Goal: Task Accomplishment & Management: Use online tool/utility

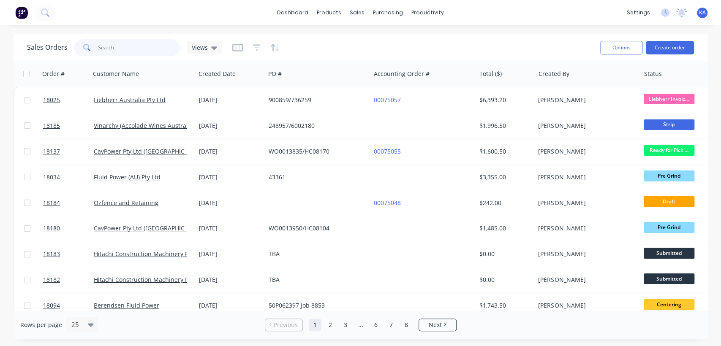
click at [153, 48] on input "text" at bounding box center [139, 47] width 82 height 17
type input "18178"
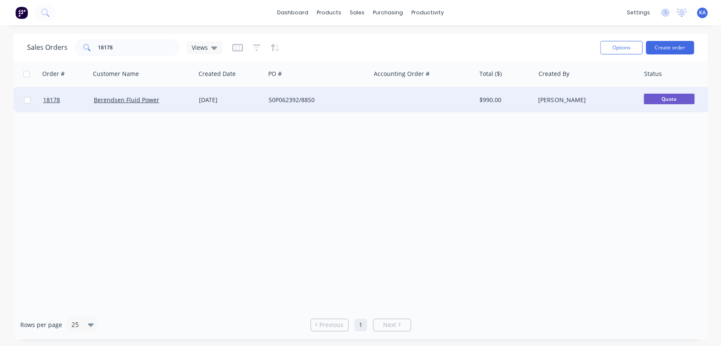
click at [293, 99] on div "50P062392/8850" at bounding box center [316, 100] width 94 height 8
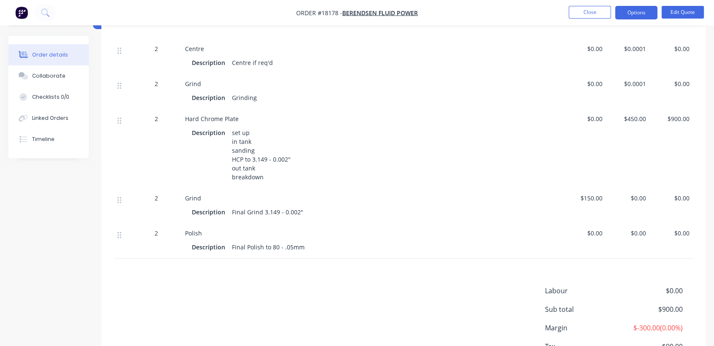
scroll to position [281, 0]
click at [267, 156] on div "set up in tank sanding HCP to 3.149 - 0.002" out tank breakdown" at bounding box center [260, 154] width 65 height 57
click at [670, 11] on button "Edit Quote" at bounding box center [682, 12] width 42 height 13
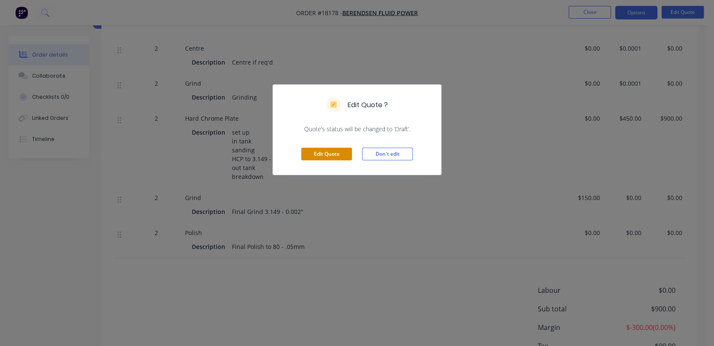
click at [331, 152] on button "Edit Quote" at bounding box center [326, 154] width 51 height 13
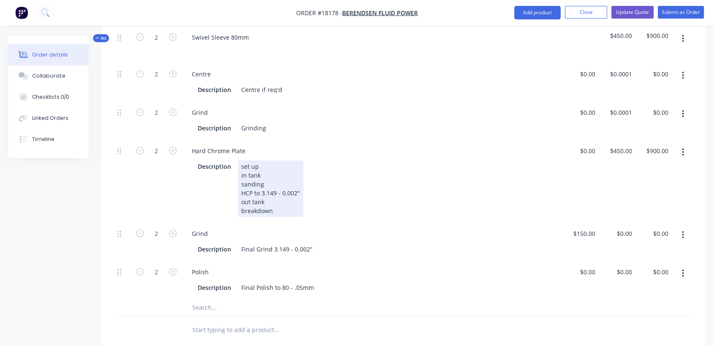
click at [274, 180] on div "set up in tank sanding HCP to 3.149 - 0.002" out tank breakdown" at bounding box center [270, 188] width 65 height 57
click at [296, 179] on div "set up in tank sanding HCP to 3.150 - 0.002" out tank breakdown" at bounding box center [270, 188] width 65 height 57
click at [354, 176] on div "Description set up in tank sanding HCP to 3.150" + grinding out tank breakdown" at bounding box center [369, 188] width 351 height 57
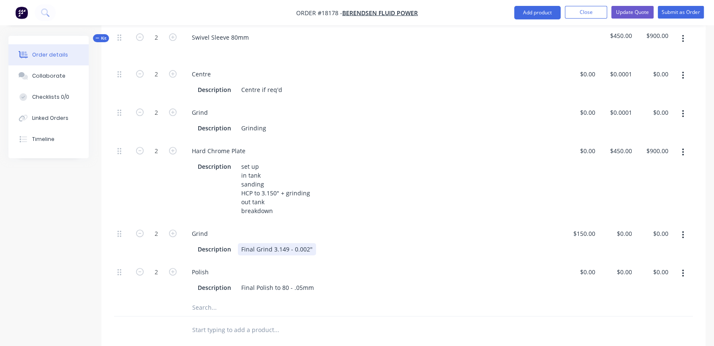
click at [287, 243] on div "Final Grind 3.149 - 0.002"" at bounding box center [277, 249] width 78 height 12
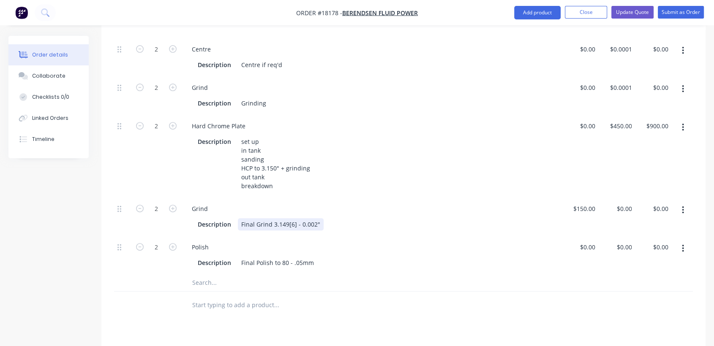
scroll to position [328, 0]
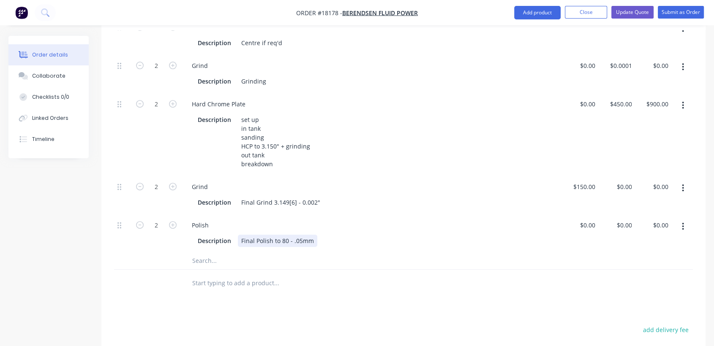
drag, startPoint x: 287, startPoint y: 228, endPoint x: 290, endPoint y: 236, distance: 8.2
click at [287, 235] on div "Final Polish to 80 - .05mm" at bounding box center [277, 241] width 79 height 12
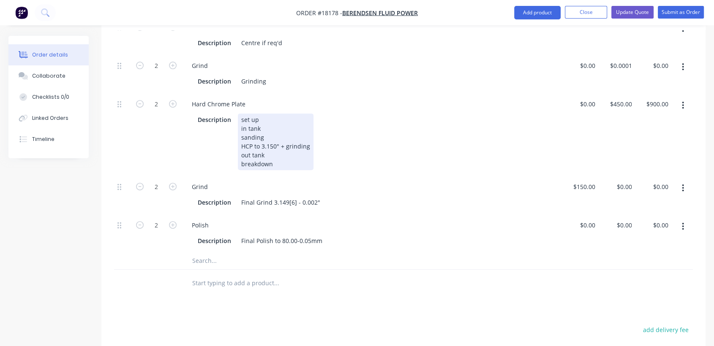
click at [348, 160] on div "Hard Chrome Plate Description set up in tank sanding HCP to 3.150" + grinding o…" at bounding box center [372, 134] width 380 height 83
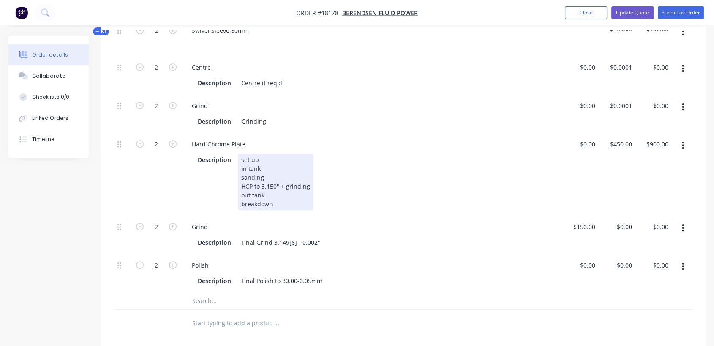
scroll to position [234, 0]
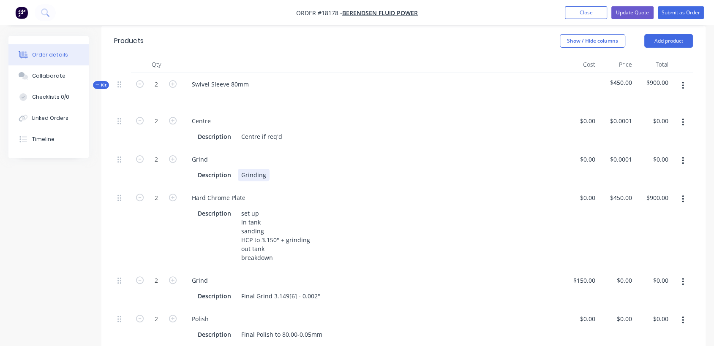
click at [264, 169] on div "Grinding" at bounding box center [254, 175] width 32 height 12
click at [264, 169] on div "Pre Grind" at bounding box center [255, 175] width 34 height 12
click at [271, 169] on div "Description Pre Grind" at bounding box center [369, 175] width 351 height 12
click at [314, 130] on div "Description Centre if req'd" at bounding box center [369, 136] width 351 height 12
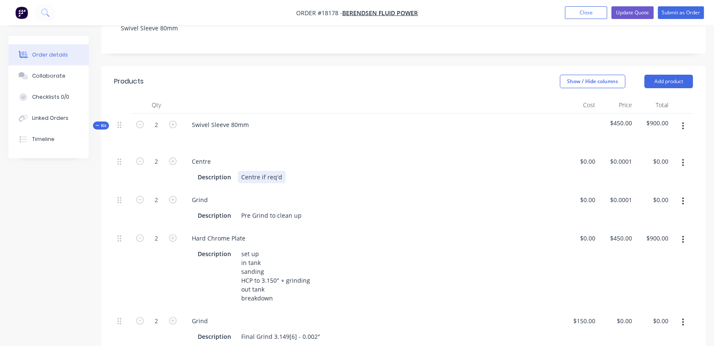
scroll to position [141, 0]
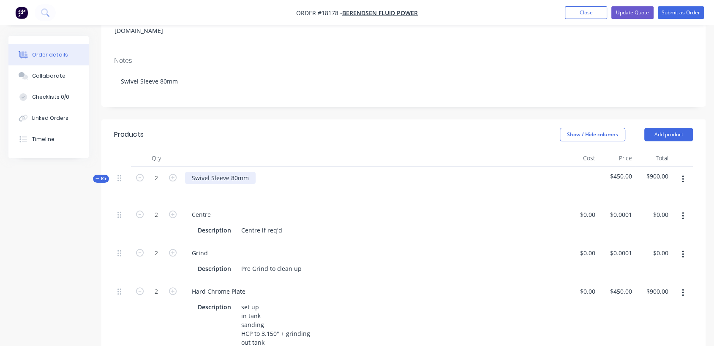
click at [227, 172] on div "Swivel Sleeve 80mm" at bounding box center [220, 178] width 71 height 12
click at [295, 188] on div "Swivel Sleeves 80mm" at bounding box center [372, 185] width 380 height 37
drag, startPoint x: 248, startPoint y: 163, endPoint x: 188, endPoint y: 163, distance: 60.0
click at [188, 172] on div "Swivel Sleeves 80mm" at bounding box center [221, 178] width 73 height 12
copy div "Swivel Sleeves 80mm"
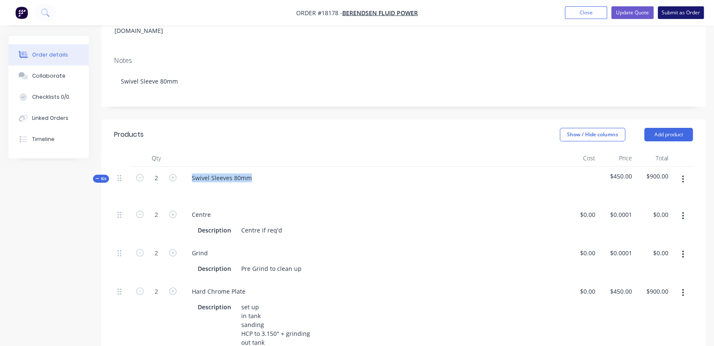
click at [676, 10] on button "Submit as Order" at bounding box center [681, 12] width 46 height 13
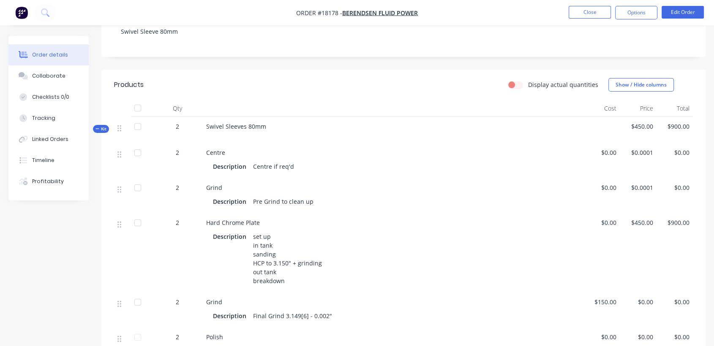
scroll to position [234, 0]
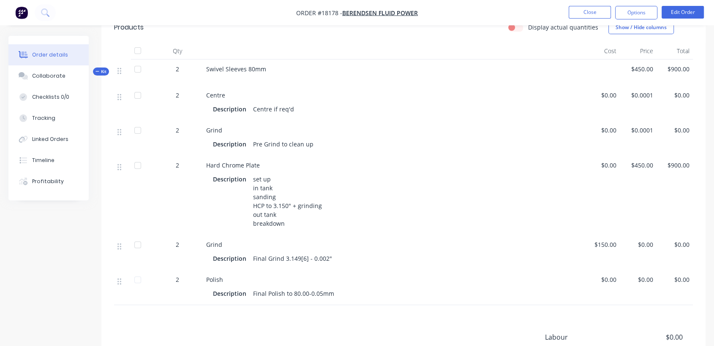
click at [518, 102] on div "Description Centre if req'd" at bounding box center [392, 108] width 373 height 14
click at [585, 11] on button "Close" at bounding box center [589, 12] width 42 height 13
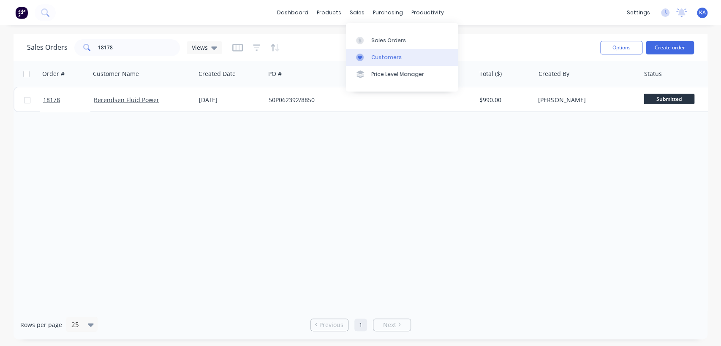
click at [386, 55] on div "Customers" at bounding box center [386, 58] width 30 height 8
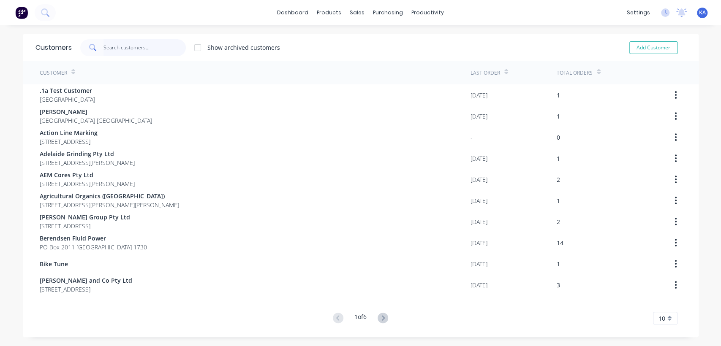
click at [106, 45] on input "text" at bounding box center [144, 47] width 82 height 17
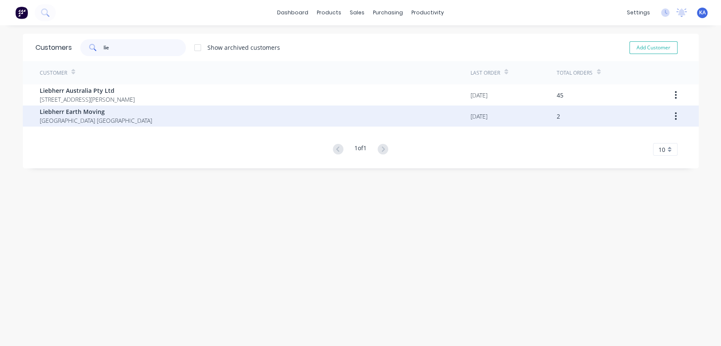
type input "lie"
click at [84, 114] on span "Liebherr Earth Moving" at bounding box center [96, 111] width 112 height 9
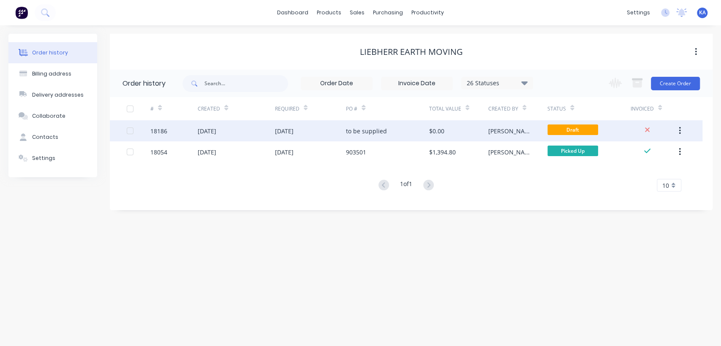
click at [216, 131] on div "[DATE]" at bounding box center [207, 131] width 19 height 9
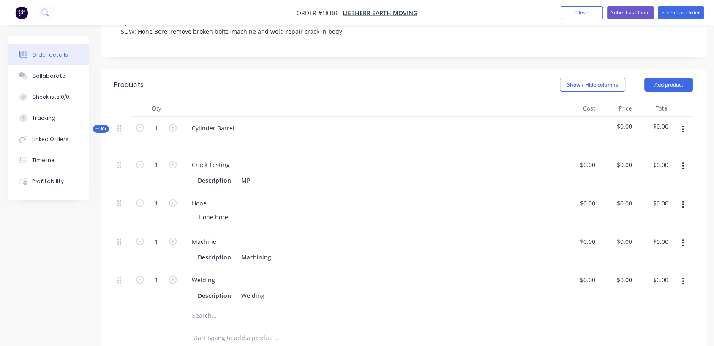
scroll to position [234, 0]
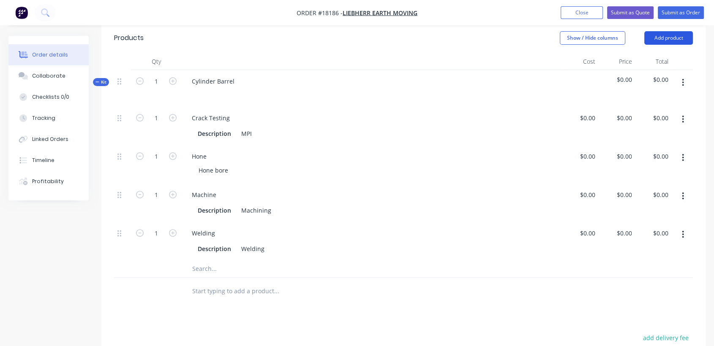
click at [675, 35] on button "Add product" at bounding box center [668, 38] width 49 height 14
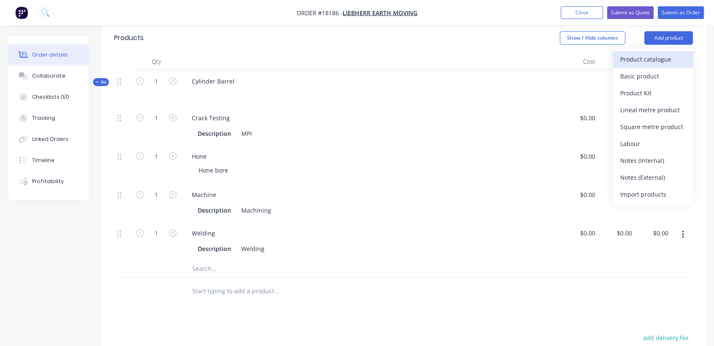
click at [656, 56] on div "Product catalogue" at bounding box center [652, 59] width 65 height 12
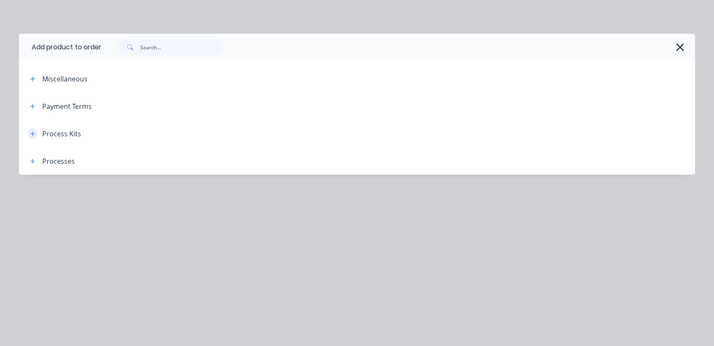
click at [32, 131] on icon "button" at bounding box center [32, 134] width 5 height 6
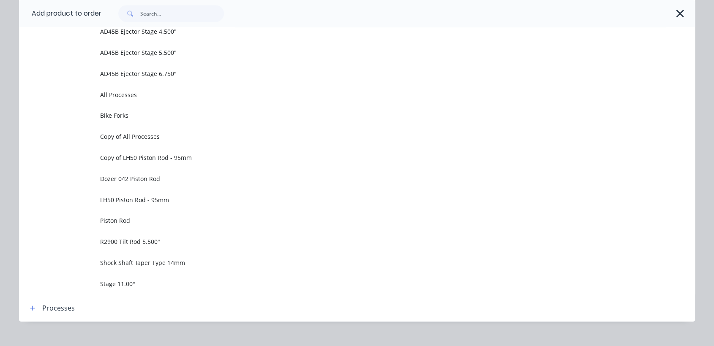
scroll to position [622, 0]
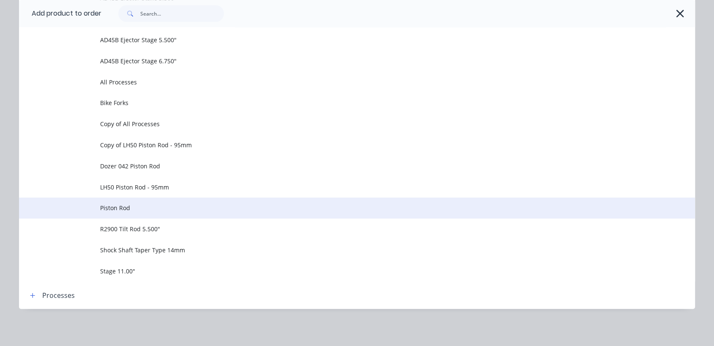
click at [149, 209] on span "Piston Rod" at bounding box center [338, 208] width 476 height 9
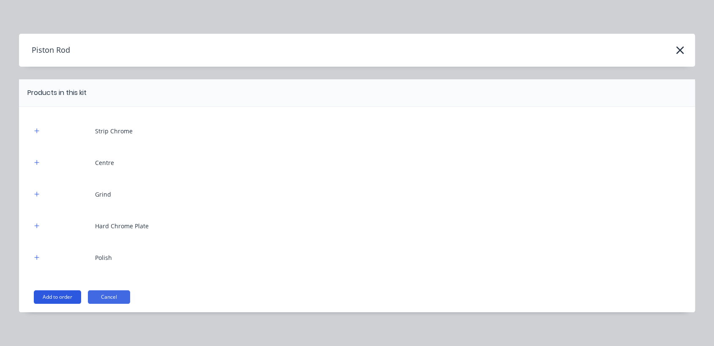
click at [54, 293] on button "Add to order" at bounding box center [57, 298] width 47 height 14
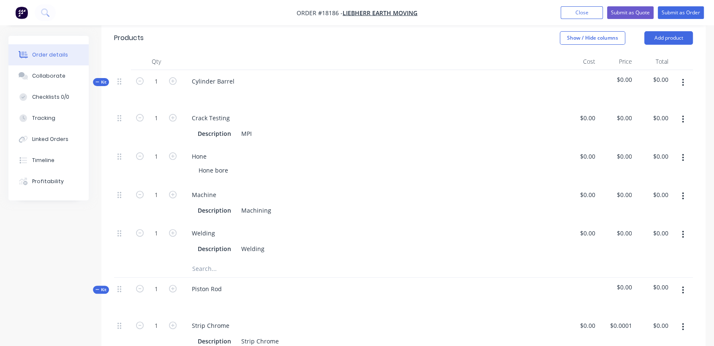
click at [101, 80] on span "Kit" at bounding box center [100, 82] width 11 height 6
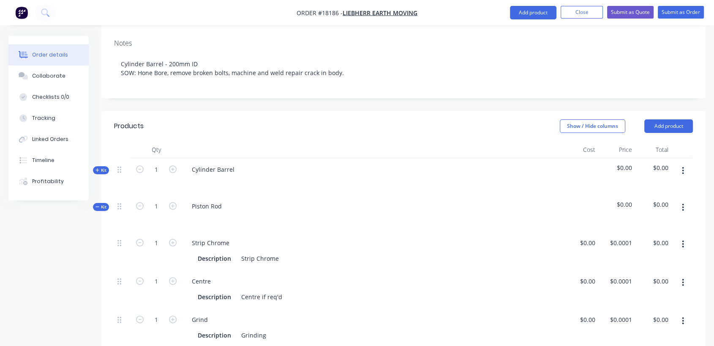
scroll to position [141, 0]
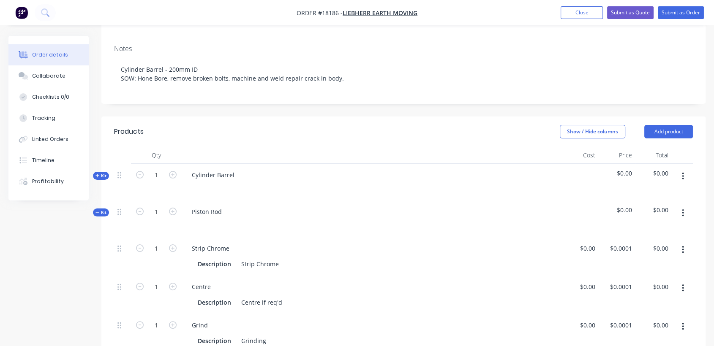
click at [682, 210] on icon "button" at bounding box center [683, 213] width 2 height 9
click at [638, 285] on div "Delete" at bounding box center [652, 286] width 65 height 12
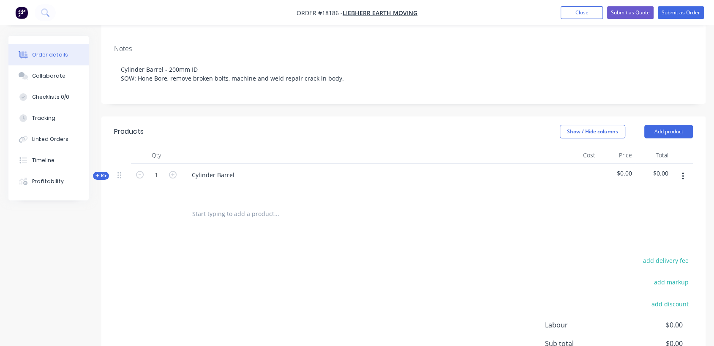
click at [95, 174] on icon at bounding box center [97, 176] width 4 height 4
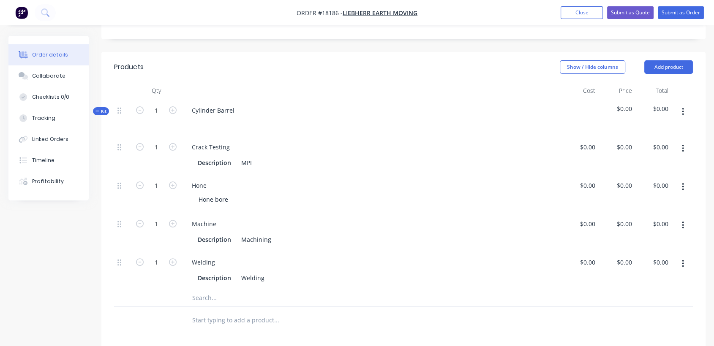
scroll to position [234, 0]
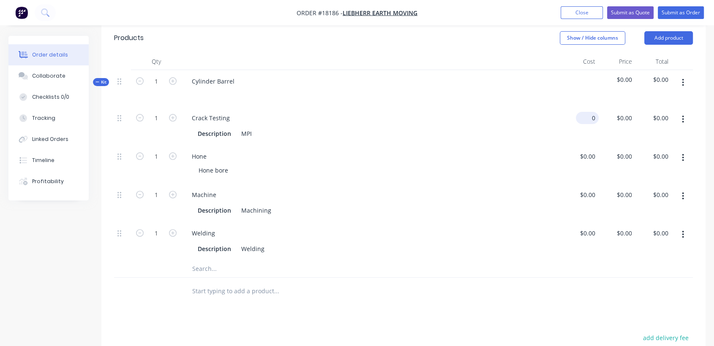
click at [593, 116] on input "0" at bounding box center [588, 118] width 19 height 12
type input "$200.00"
click at [593, 136] on div "$200.00 $200.00" at bounding box center [580, 126] width 37 height 38
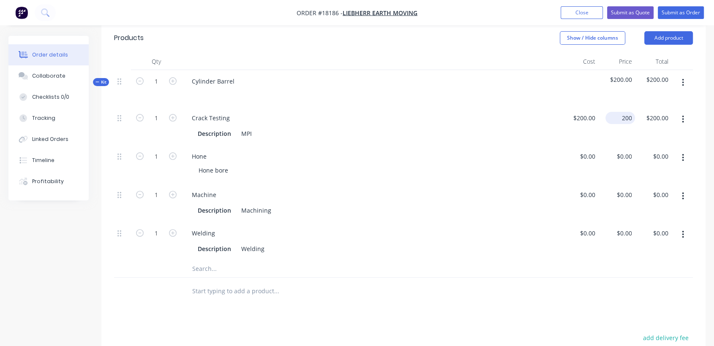
click at [619, 118] on div "200 $200.00" at bounding box center [620, 118] width 30 height 12
type input "$500.00"
click at [519, 160] on div "Hone" at bounding box center [371, 156] width 373 height 12
click at [586, 154] on div "0 0" at bounding box center [591, 156] width 13 height 12
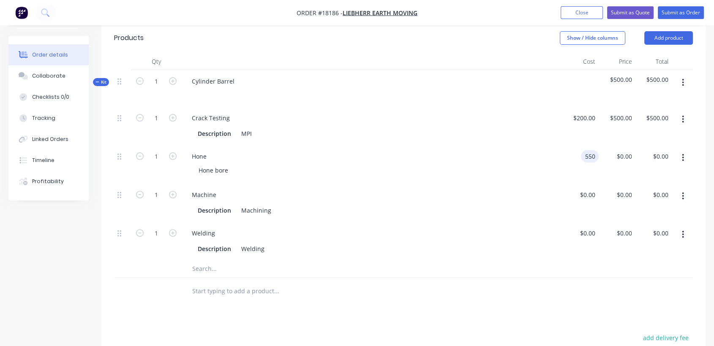
type input "$550.00"
click at [541, 172] on div "Hone bore" at bounding box center [375, 170] width 367 height 12
click at [589, 192] on input "0" at bounding box center [594, 195] width 10 height 12
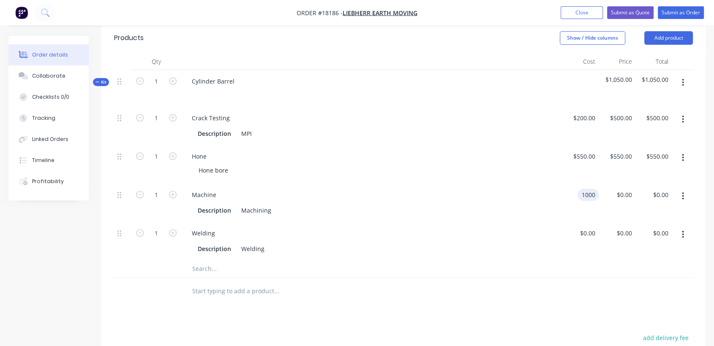
type input "$1,000.00"
drag, startPoint x: 419, startPoint y: 165, endPoint x: 487, endPoint y: 173, distance: 68.5
click at [436, 170] on div "Hone bore" at bounding box center [375, 170] width 367 height 12
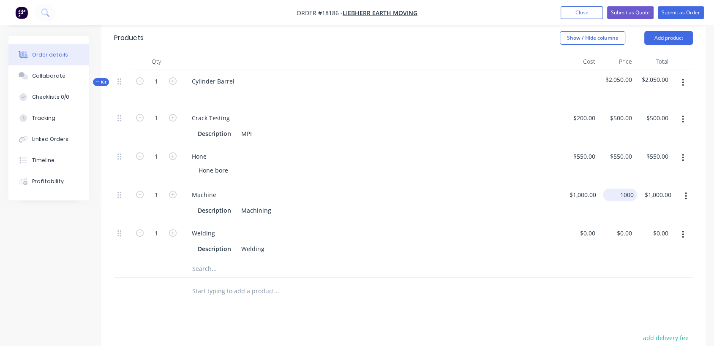
click at [622, 190] on input "1000" at bounding box center [621, 195] width 31 height 12
type input "$2,000.00"
click at [451, 187] on div "Machine Description Machining" at bounding box center [372, 203] width 380 height 38
click at [590, 227] on input "0" at bounding box center [594, 233] width 10 height 12
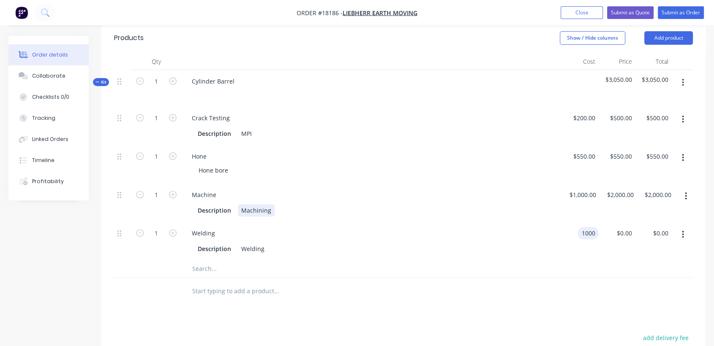
type input "$1,000.00"
click at [531, 214] on div "Description Machining" at bounding box center [369, 210] width 351 height 12
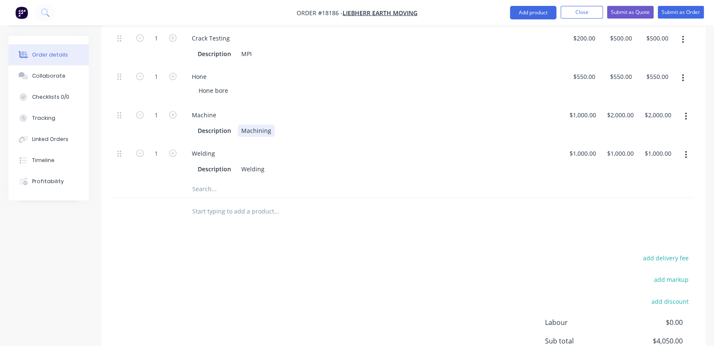
scroll to position [267, 0]
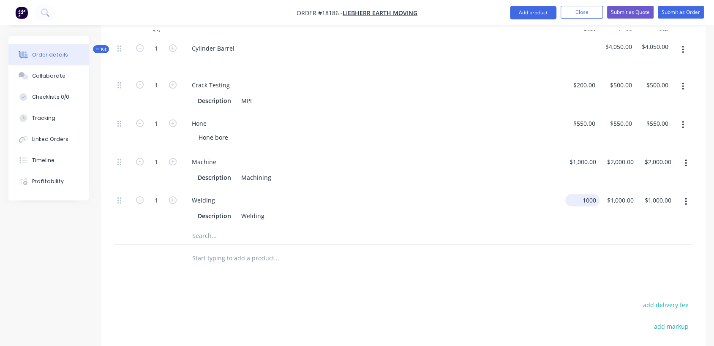
click at [590, 200] on input "1000" at bounding box center [583, 200] width 31 height 12
type input "$1,500.00"
click at [488, 217] on div "Description Welding" at bounding box center [369, 216] width 351 height 12
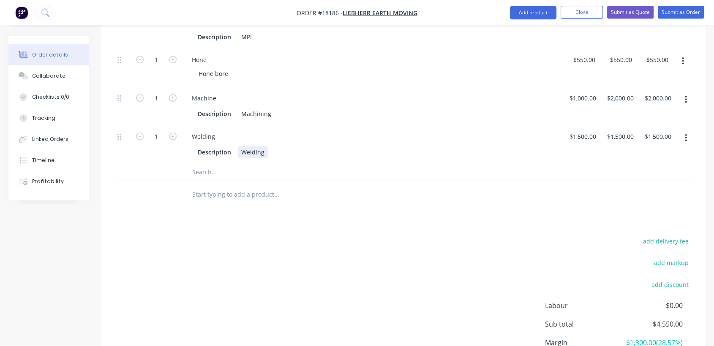
scroll to position [314, 0]
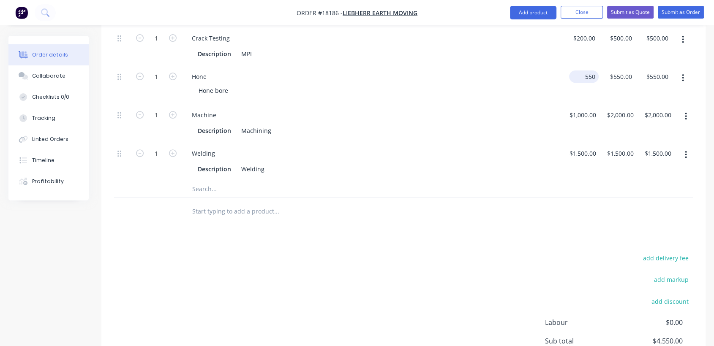
click at [584, 79] on div "550 $550.00" at bounding box center [585, 77] width 26 height 12
type input "$500.00"
click at [457, 132] on div "Description Machining" at bounding box center [369, 131] width 351 height 12
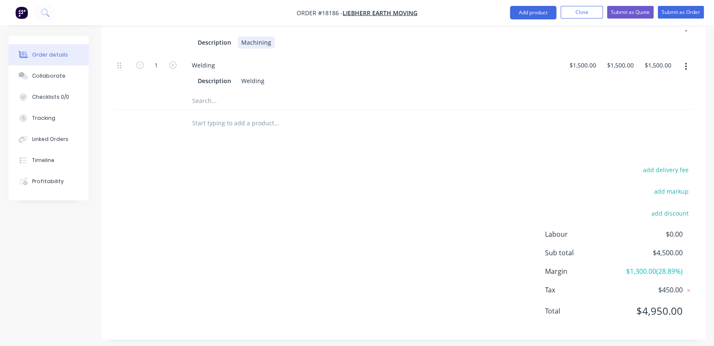
scroll to position [408, 0]
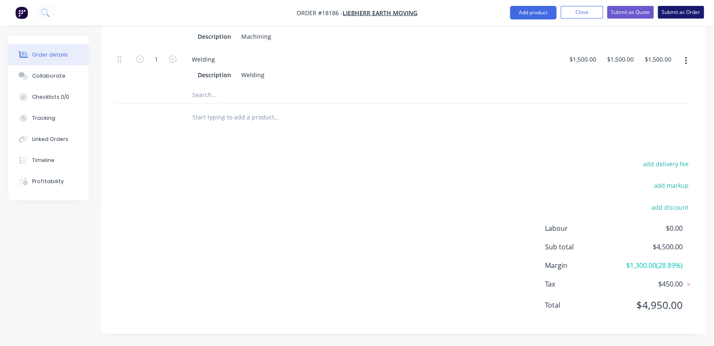
click at [688, 13] on button "Submit as Order" at bounding box center [681, 12] width 46 height 13
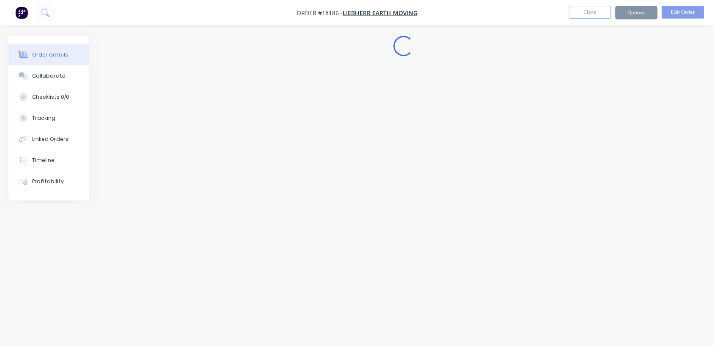
scroll to position [0, 0]
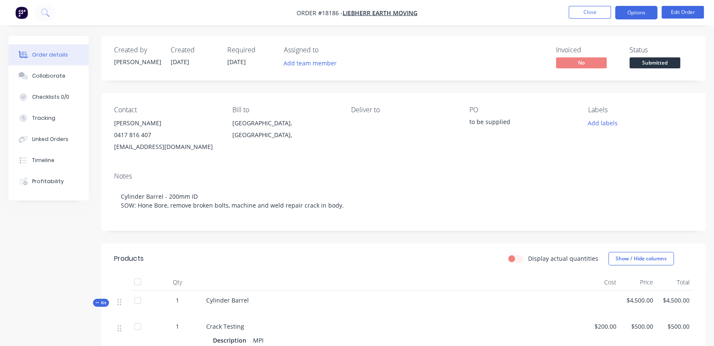
click at [646, 12] on button "Options" at bounding box center [636, 13] width 42 height 14
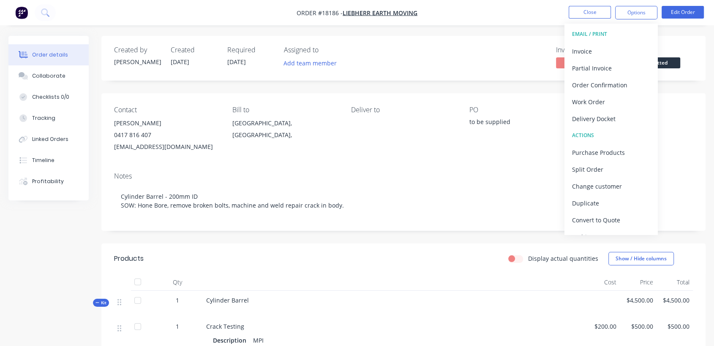
click at [671, 109] on div "Labels" at bounding box center [640, 110] width 105 height 8
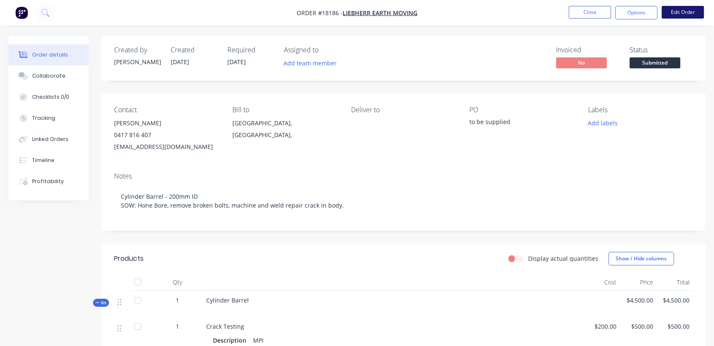
click at [683, 11] on button "Edit Order" at bounding box center [682, 12] width 42 height 13
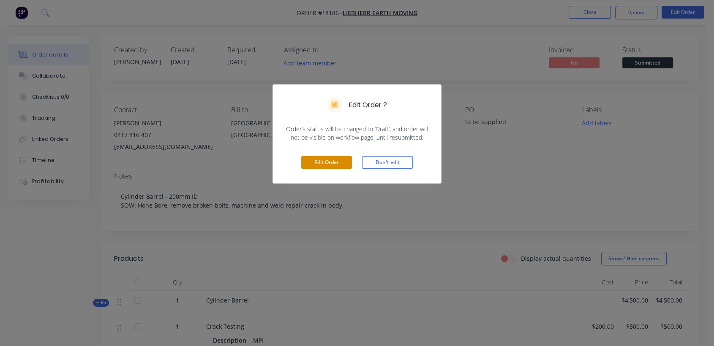
click at [323, 167] on button "Edit Order" at bounding box center [326, 162] width 51 height 13
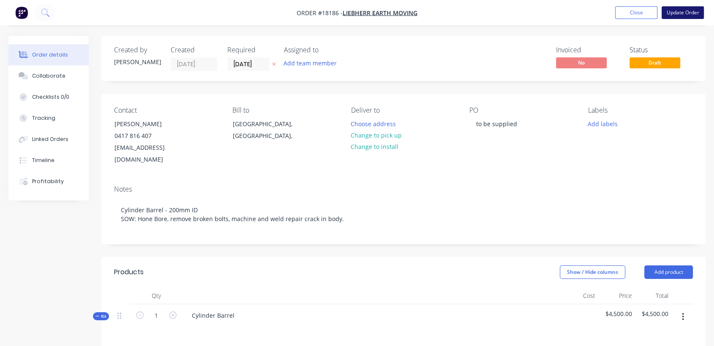
click at [674, 11] on button "Update Order" at bounding box center [682, 12] width 42 height 13
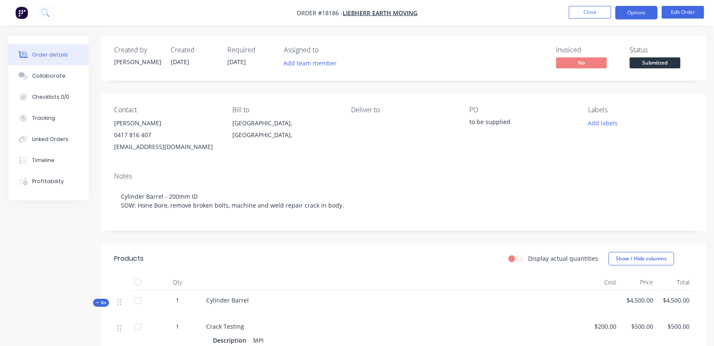
click at [637, 13] on button "Options" at bounding box center [636, 13] width 42 height 14
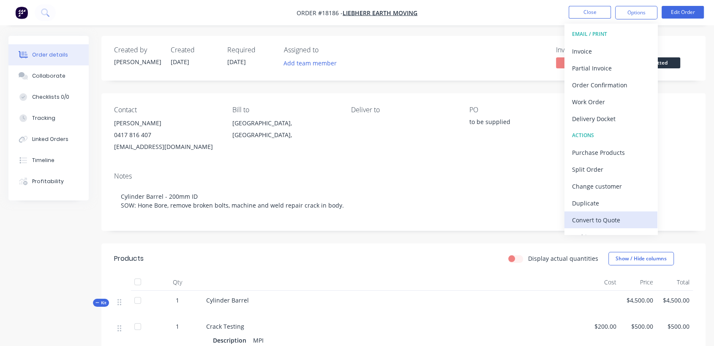
click at [595, 220] on div "Convert to Quote" at bounding box center [611, 220] width 78 height 12
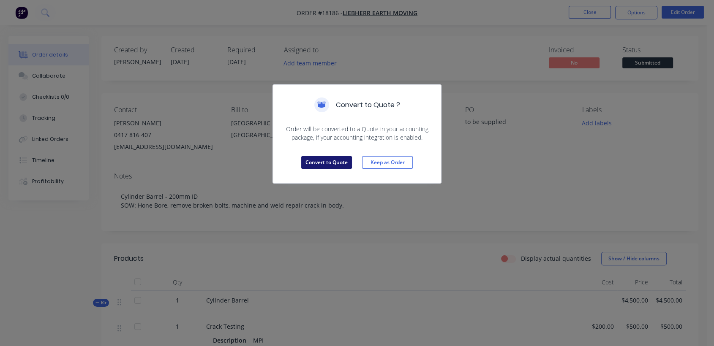
click at [341, 159] on button "Convert to Quote" at bounding box center [326, 162] width 51 height 13
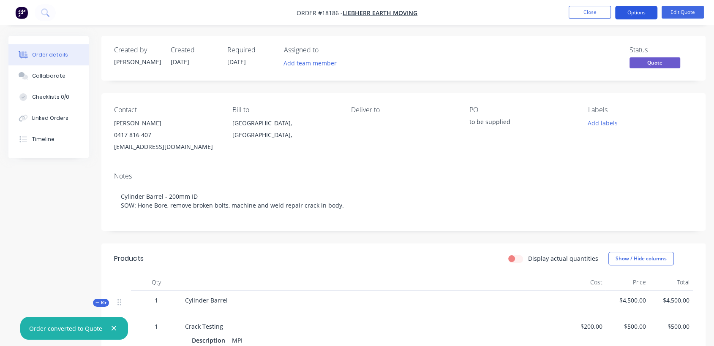
click at [624, 11] on button "Options" at bounding box center [636, 13] width 42 height 14
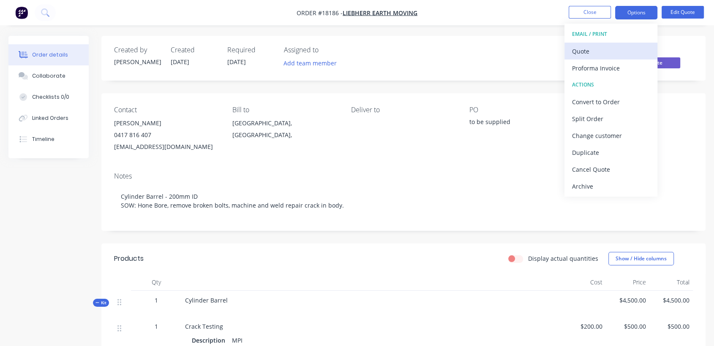
click at [584, 50] on div "Quote" at bounding box center [611, 51] width 78 height 12
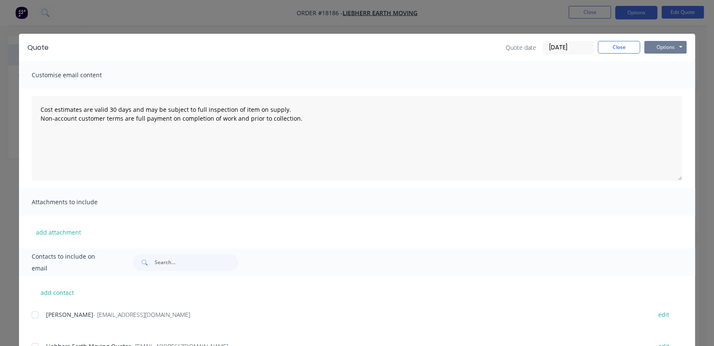
click at [655, 46] on button "Options" at bounding box center [665, 47] width 42 height 13
click at [653, 60] on button "Preview" at bounding box center [671, 62] width 54 height 14
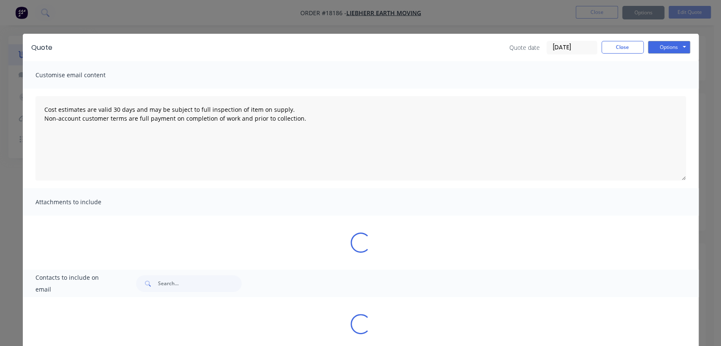
type textarea "Cost estimates are valid 30 days and may be subject to full inspection of item …"
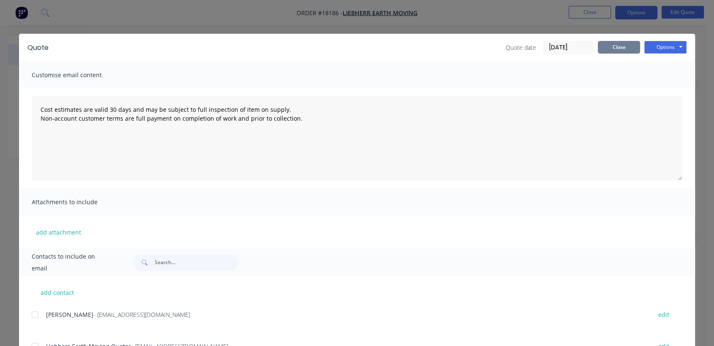
click at [616, 49] on button "Close" at bounding box center [619, 47] width 42 height 13
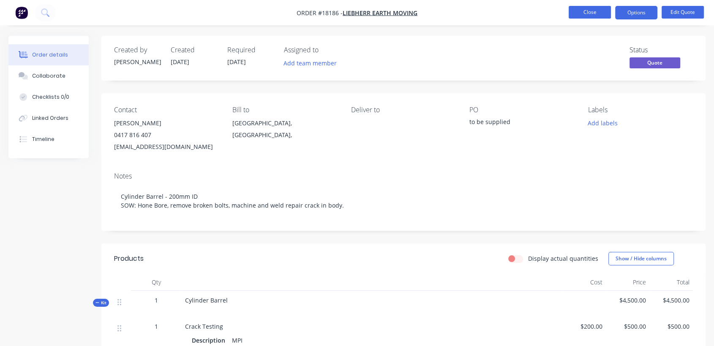
click at [588, 10] on button "Close" at bounding box center [589, 12] width 42 height 13
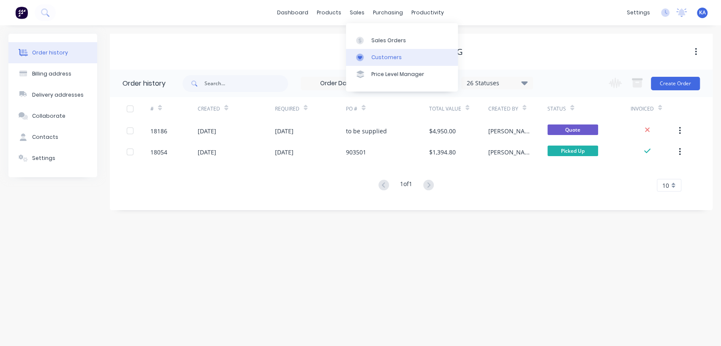
click at [378, 55] on div "Customers" at bounding box center [386, 58] width 30 height 8
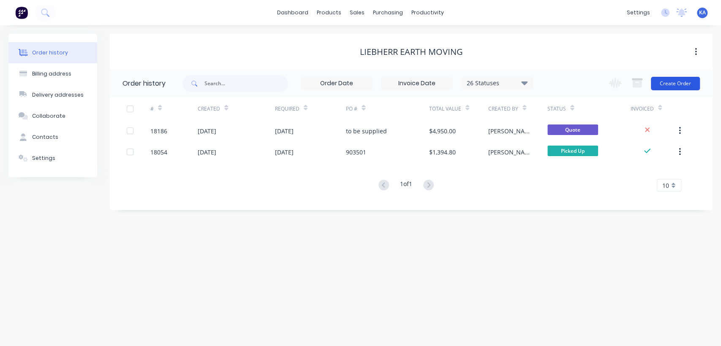
click at [683, 83] on button "Create Order" at bounding box center [675, 84] width 49 height 14
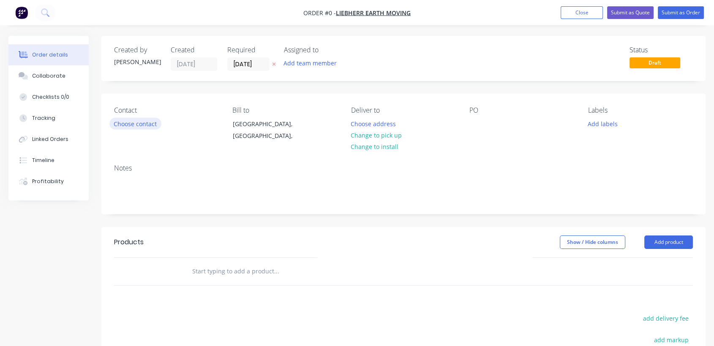
click at [152, 126] on button "Choose contact" at bounding box center [135, 123] width 52 height 11
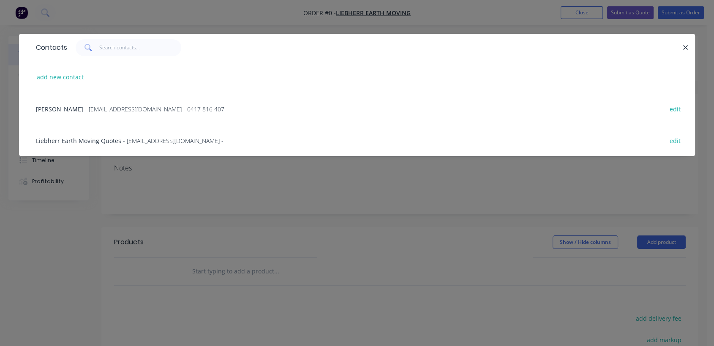
click at [149, 108] on span "- [EMAIL_ADDRESS][DOMAIN_NAME] - 0417 816 407" at bounding box center [154, 109] width 139 height 8
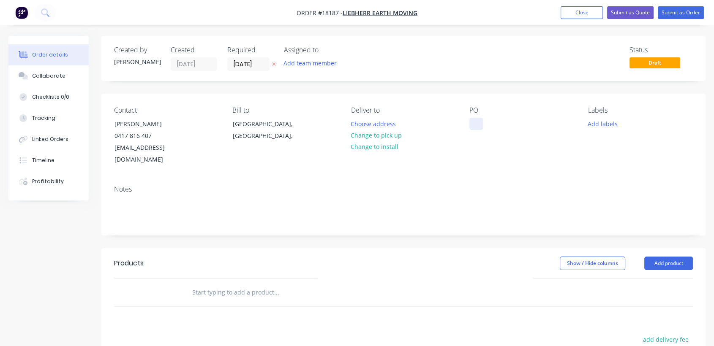
click at [479, 126] on div at bounding box center [476, 124] width 14 height 12
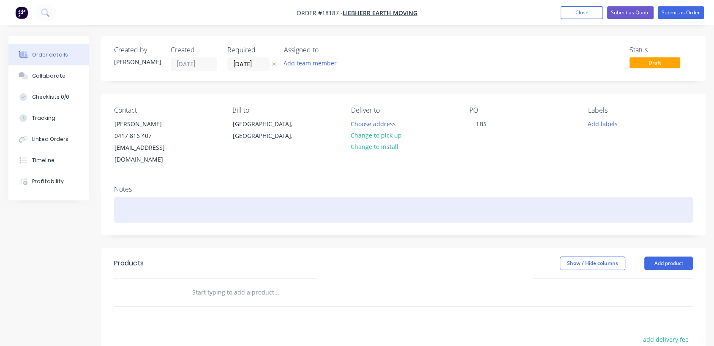
click at [142, 203] on div at bounding box center [403, 210] width 579 height 26
click at [223, 209] on div "110mm Piston Rod. 42 x 25 3/4 x [DOMAIN_NAME]" at bounding box center [403, 210] width 579 height 26
click at [248, 208] on div "110mm Piston Rod. 42 x 25 3/4 x 110mm" at bounding box center [403, 210] width 579 height 26
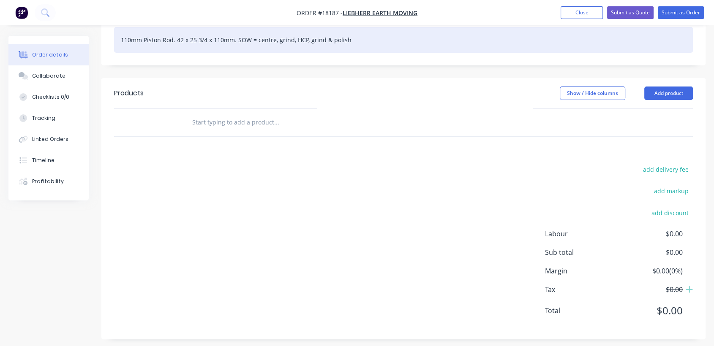
scroll to position [176, 0]
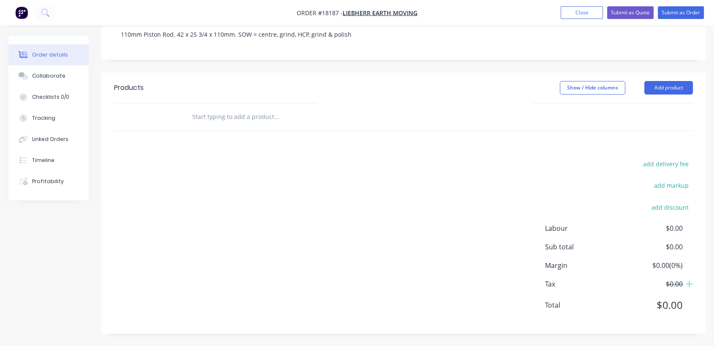
click at [670, 79] on header "Products Show / Hide columns Add product" at bounding box center [403, 88] width 604 height 30
click at [665, 93] on button "Add product" at bounding box center [668, 88] width 49 height 14
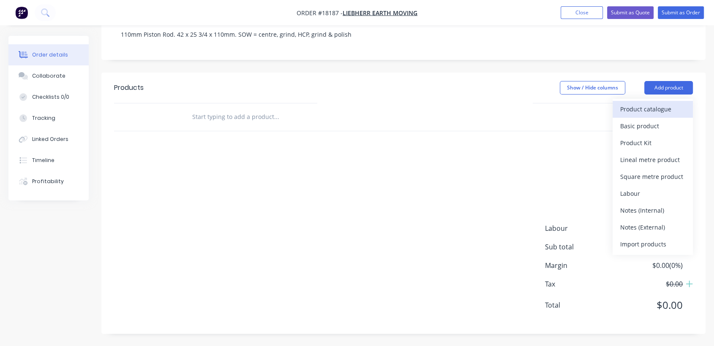
click at [658, 110] on div "Product catalogue" at bounding box center [652, 109] width 65 height 12
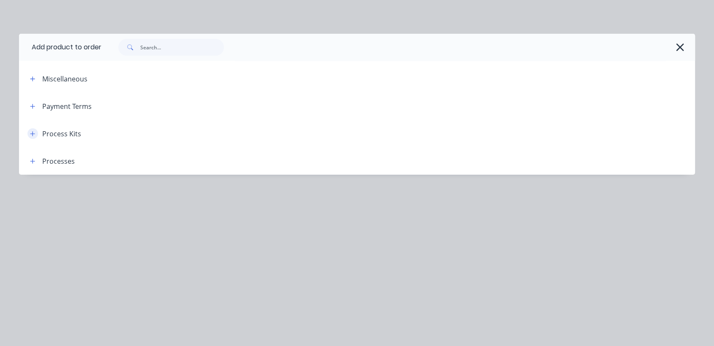
click at [34, 134] on icon "button" at bounding box center [32, 134] width 5 height 6
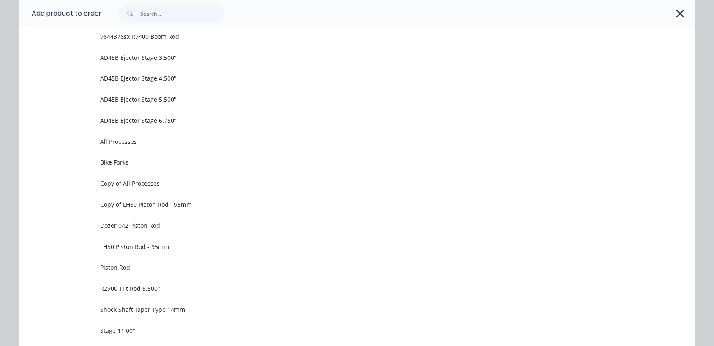
scroll to position [622, 0]
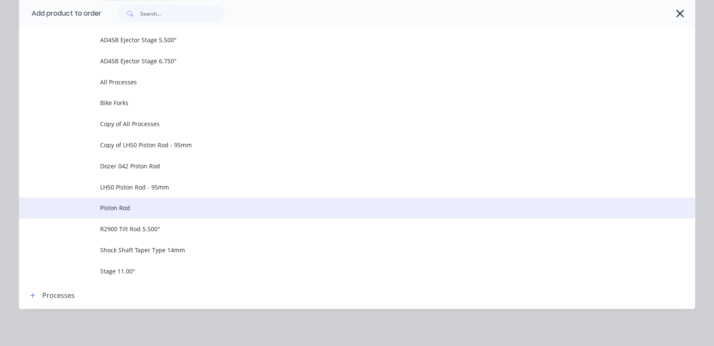
click at [121, 206] on span "Piston Rod" at bounding box center [338, 208] width 476 height 9
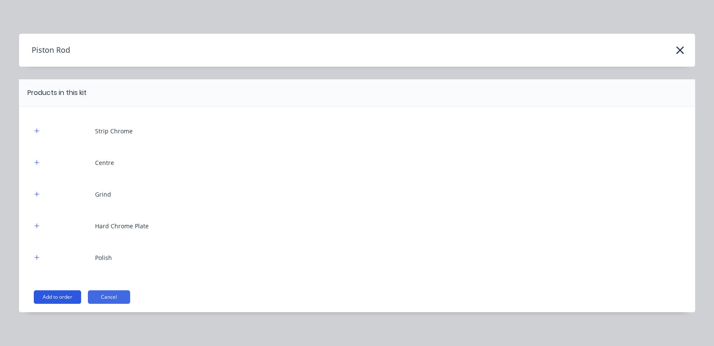
click at [52, 294] on button "Add to order" at bounding box center [57, 298] width 47 height 14
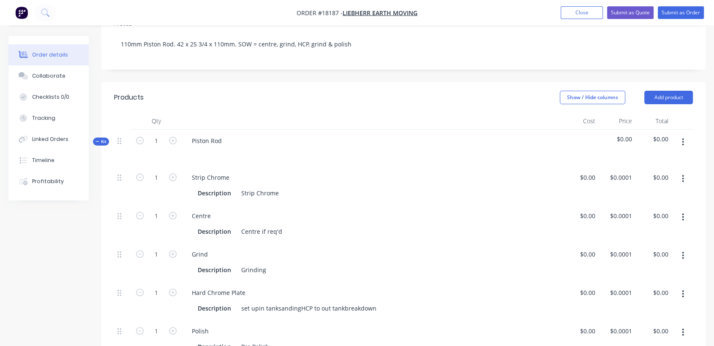
scroll to position [223, 0]
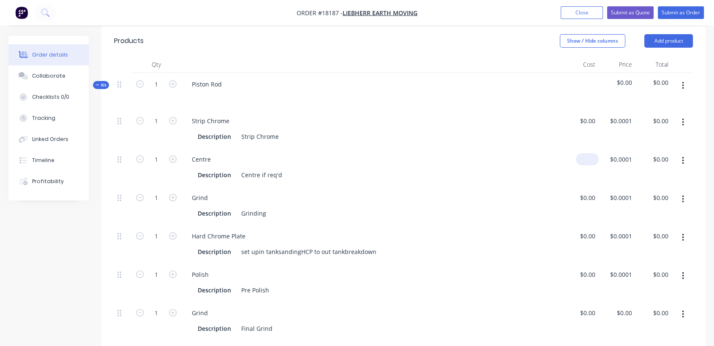
drag, startPoint x: 582, startPoint y: 155, endPoint x: 587, endPoint y: 156, distance: 4.4
click at [584, 156] on div "$0.00" at bounding box center [580, 167] width 37 height 38
type input "$70.00"
type input "70"
type input "$70.00"
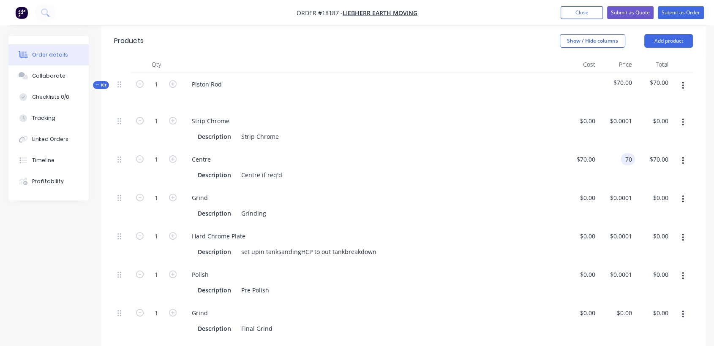
click at [616, 159] on div "70 70" at bounding box center [616, 167] width 37 height 38
type input "$140.00"
click at [517, 172] on div "Description Centre if req'd" at bounding box center [369, 175] width 351 height 12
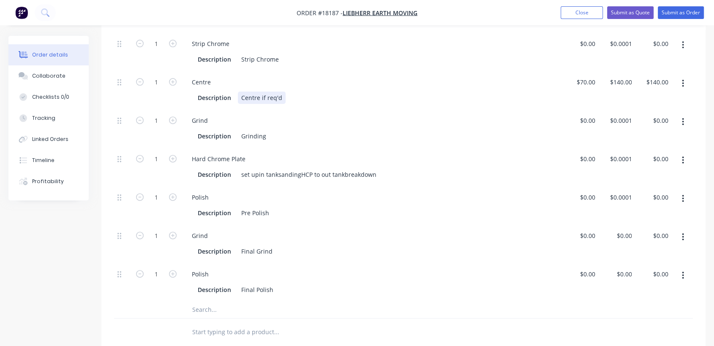
scroll to position [316, 0]
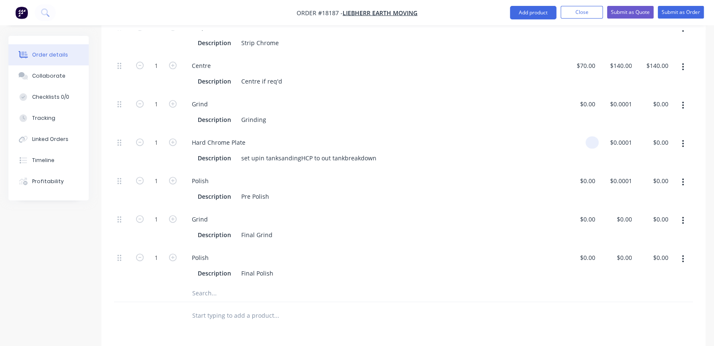
click at [589, 141] on input at bounding box center [594, 142] width 10 height 12
type input "$0.00"
click at [625, 135] on div "$0.00 $0.00" at bounding box center [616, 150] width 37 height 38
click at [625, 141] on input "0" at bounding box center [630, 142] width 10 height 12
type input "$901.00"
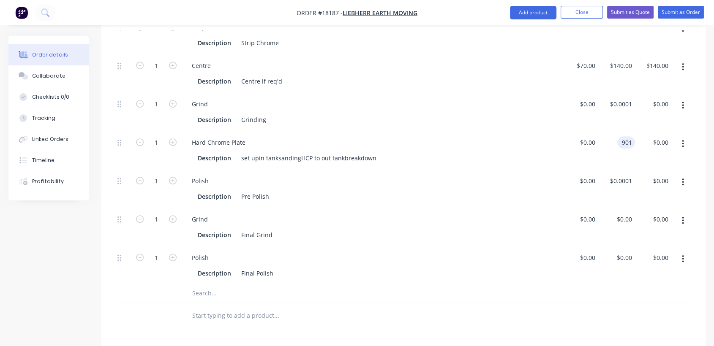
type input "$901.00"
click at [519, 170] on div "Polish Description Pre Polish" at bounding box center [372, 189] width 380 height 38
click at [620, 139] on input "901" at bounding box center [622, 142] width 26 height 12
type input "8"
type input "$910.00"
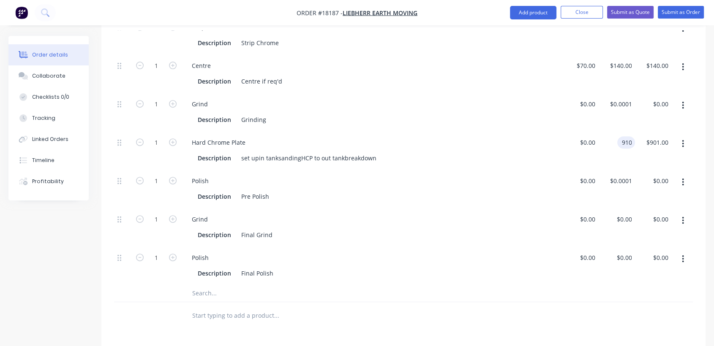
type input "$910.00"
click at [499, 181] on div "Polish" at bounding box center [371, 181] width 373 height 12
drag, startPoint x: 120, startPoint y: 217, endPoint x: 128, endPoint y: 179, distance: 38.8
click at [128, 179] on div "1 Strip Chrome Description Strip Chrome $0.00 $0.00 $0.0001 $0.0001 $0.00 $0.00…" at bounding box center [403, 150] width 579 height 269
click at [586, 180] on div at bounding box center [591, 181] width 13 height 12
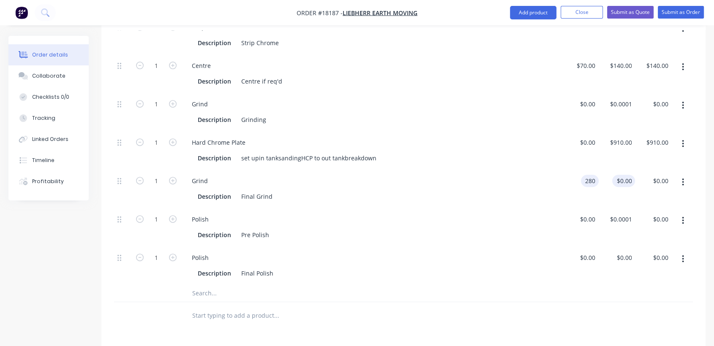
type input "$280.00"
type input "280"
type input "$280.00"
click at [617, 180] on div "280 280" at bounding box center [626, 181] width 18 height 12
type input "$0.00"
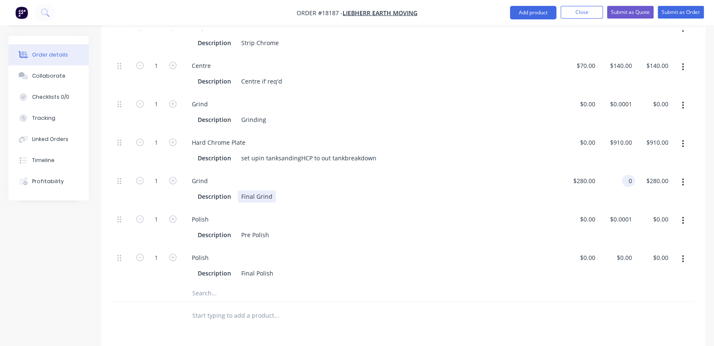
type input "$0.00"
click at [544, 193] on div "Description Final Grind" at bounding box center [369, 196] width 351 height 12
click at [680, 219] on button "button" at bounding box center [683, 220] width 20 height 15
click at [626, 274] on div "Delete" at bounding box center [652, 277] width 65 height 12
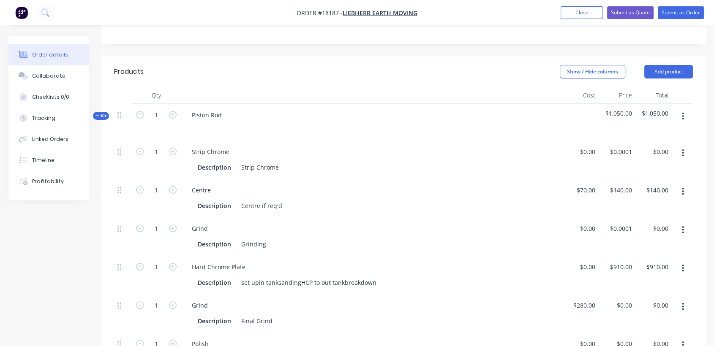
scroll to position [176, 0]
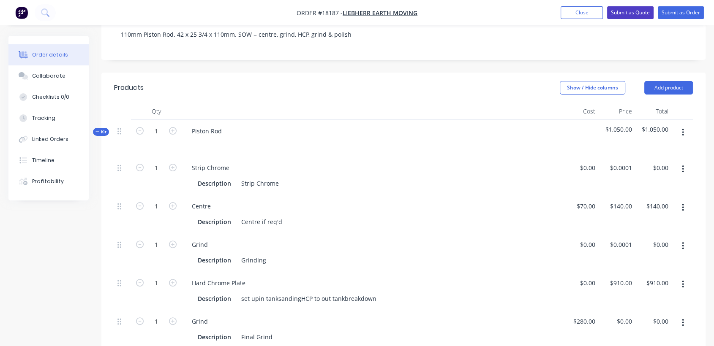
click at [636, 11] on button "Submit as Quote" at bounding box center [630, 12] width 46 height 13
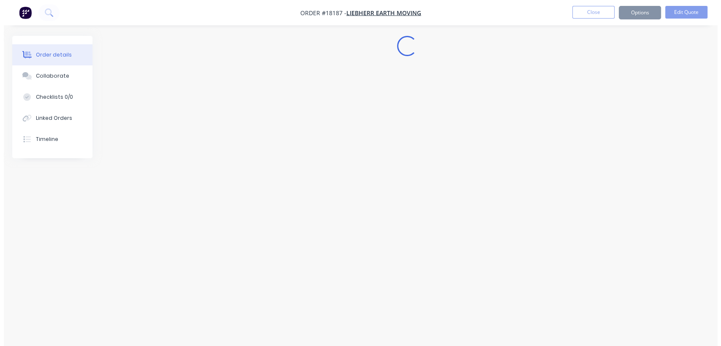
scroll to position [0, 0]
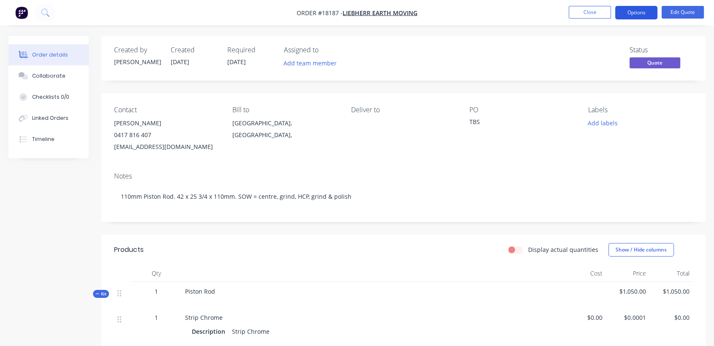
click at [636, 10] on button "Options" at bounding box center [636, 13] width 42 height 14
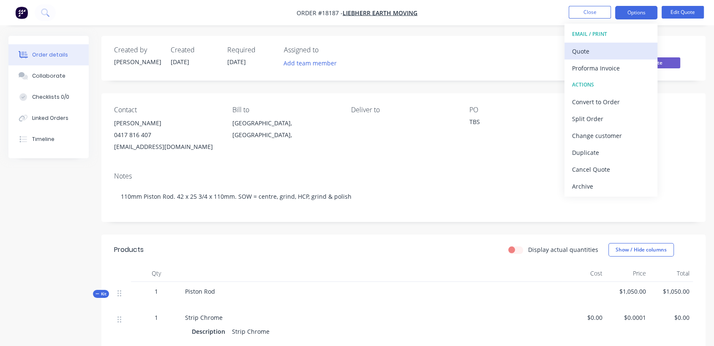
click at [587, 48] on div "Quote" at bounding box center [611, 51] width 78 height 12
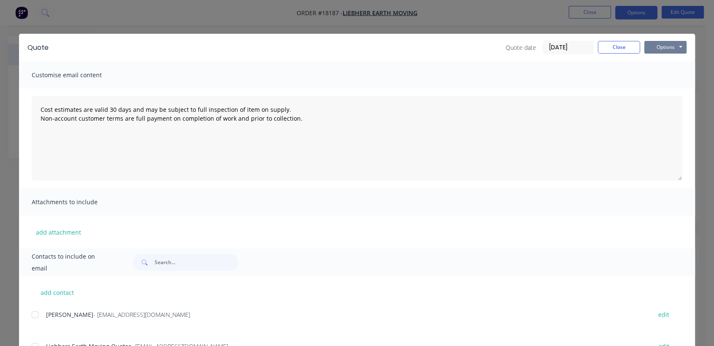
click at [649, 43] on button "Options" at bounding box center [665, 47] width 42 height 13
click at [662, 63] on button "Preview" at bounding box center [671, 62] width 54 height 14
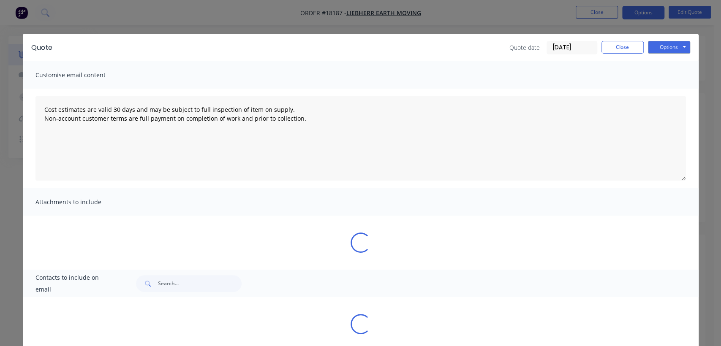
type textarea "Cost estimates are valid 30 days and may be subject to full inspection of item …"
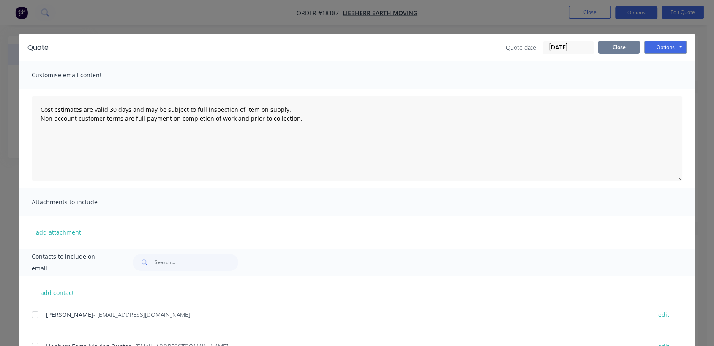
click at [624, 48] on button "Close" at bounding box center [619, 47] width 42 height 13
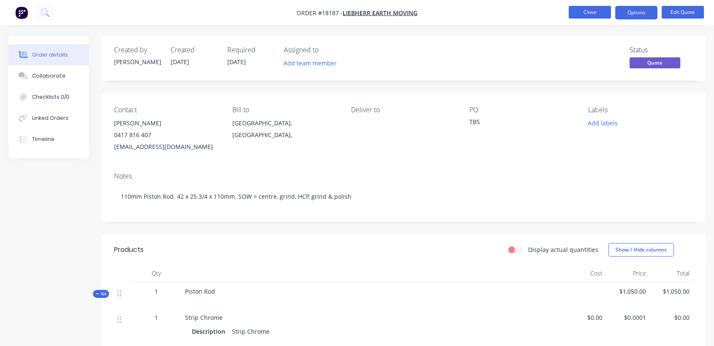
click at [593, 13] on button "Close" at bounding box center [589, 12] width 42 height 13
